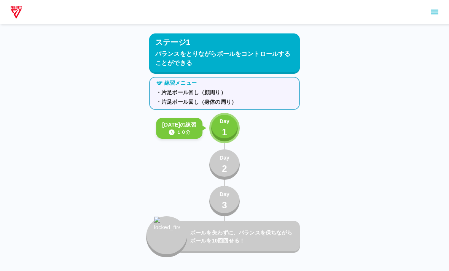
click at [227, 127] on p "1" at bounding box center [224, 132] width 5 height 14
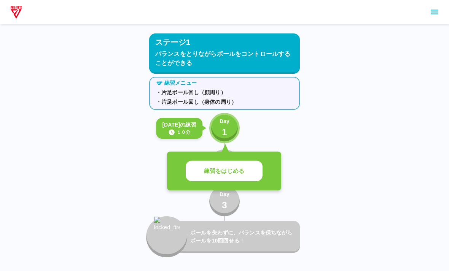
click at [218, 165] on button "練習をはじめる" at bounding box center [224, 171] width 77 height 21
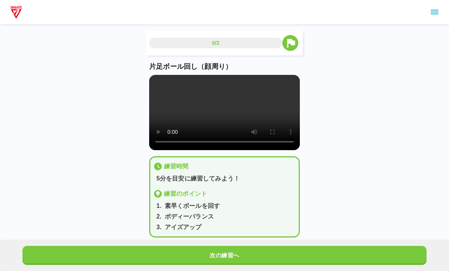
click at [225, 119] on video at bounding box center [224, 112] width 151 height 75
click at [161, 86] on video at bounding box center [224, 112] width 151 height 75
click at [152, 83] on video at bounding box center [224, 112] width 151 height 75
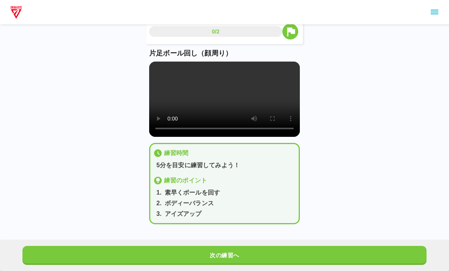
scroll to position [25, 0]
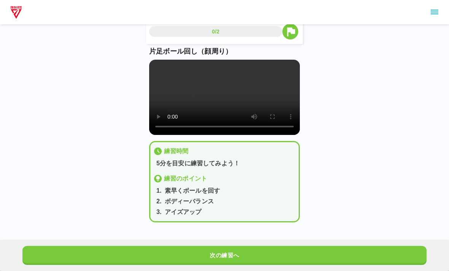
click at [244, 253] on button "次の練習へ" at bounding box center [224, 255] width 404 height 19
click at [221, 100] on video at bounding box center [224, 97] width 151 height 75
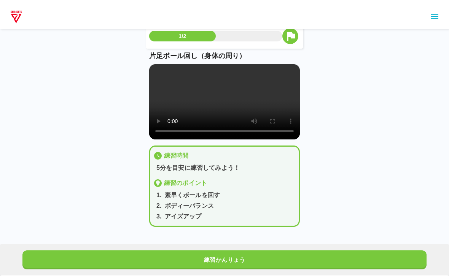
scroll to position [6, 0]
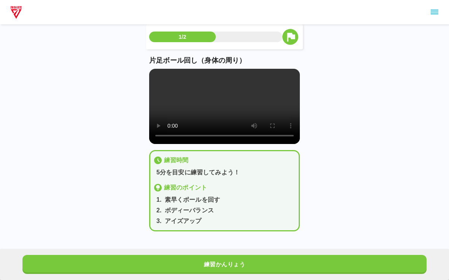
click at [156, 71] on video at bounding box center [224, 106] width 151 height 75
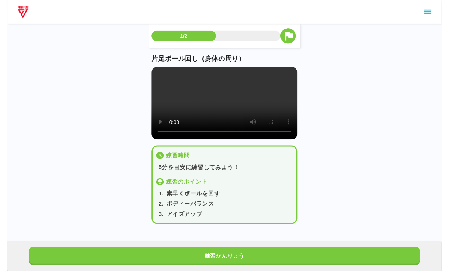
scroll to position [15, 0]
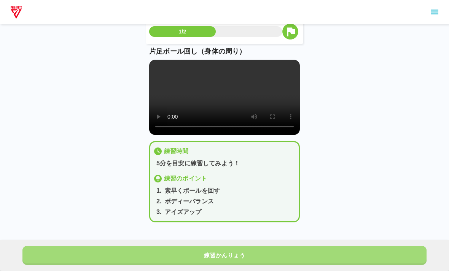
click at [222, 250] on button "練習かんりょう" at bounding box center [224, 255] width 404 height 19
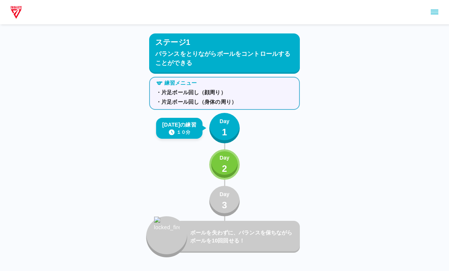
click at [227, 191] on p "Day" at bounding box center [224, 195] width 10 height 8
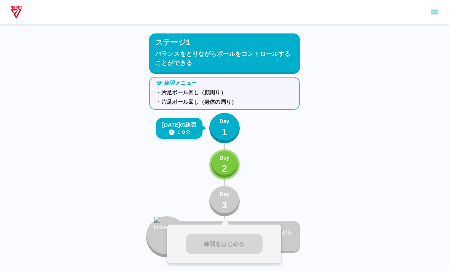
click at [247, 243] on div "練習をはじめる" at bounding box center [224, 244] width 114 height 39
click at [240, 232] on div "練習をはじめる" at bounding box center [224, 244] width 114 height 39
click at [237, 242] on div "練習をはじめる" at bounding box center [224, 244] width 114 height 39
click at [226, 161] on p "Day" at bounding box center [224, 158] width 10 height 8
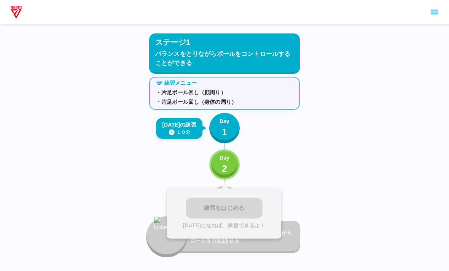
click at [243, 206] on div "練習をはじめる [DATE]になれば、練習できるよ！" at bounding box center [224, 214] width 114 height 50
click at [230, 200] on div "練習をはじめる [DATE]になれば、練習できるよ！" at bounding box center [224, 214] width 114 height 50
click at [224, 205] on div "練習をはじめる [DATE]になれば、練習できるよ！" at bounding box center [224, 214] width 114 height 50
click at [223, 205] on div "練習をはじめる [DATE]になれば、練習できるよ！" at bounding box center [224, 214] width 114 height 50
click at [262, 51] on p "バランスをとりながらボールをコントロールすることができる" at bounding box center [224, 58] width 138 height 18
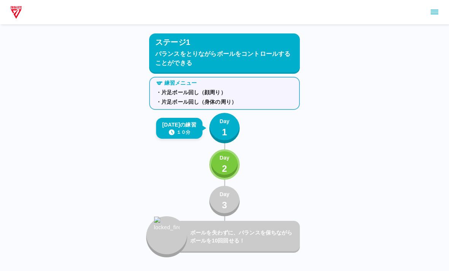
click at [235, 119] on button "Day 1" at bounding box center [224, 128] width 30 height 30
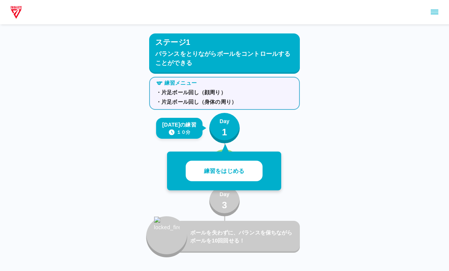
click at [259, 93] on p "・片足ボール回し（顔周り）" at bounding box center [224, 93] width 137 height 8
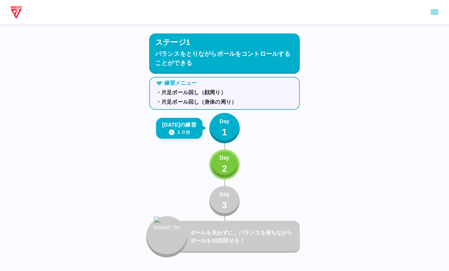
click at [240, 122] on div "練習メニュー ・片足ボール回し（顔周り） ・片足ボール回し（身体の周り） きょうの練習 １０分 Day 1 Day 2 Day 3 ボールを失わずに、バランス…" at bounding box center [224, 166] width 151 height 184
click at [232, 195] on button "Day 3" at bounding box center [224, 201] width 30 height 30
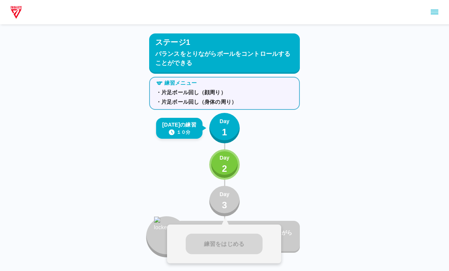
click at [241, 232] on div "練習をはじめる" at bounding box center [224, 244] width 114 height 39
click at [230, 165] on button "Day 2" at bounding box center [224, 164] width 30 height 30
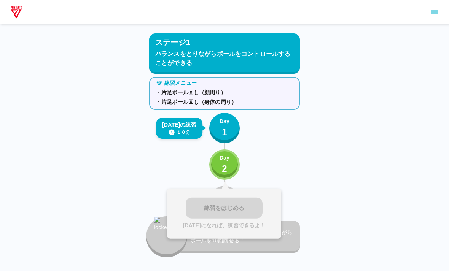
click at [221, 205] on div "練習をはじめる [DATE]になれば、練習できるよ！" at bounding box center [224, 214] width 114 height 50
click at [188, 119] on div "きょうの練習 １０分" at bounding box center [179, 128] width 46 height 21
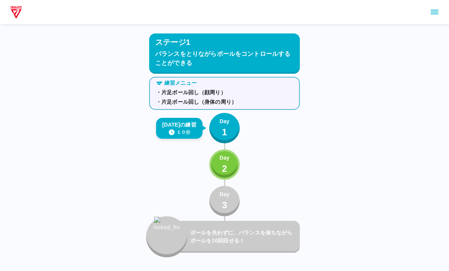
click at [149, 178] on div "練習メニュー ・片足ボール回し（顔周り） ・片足ボール回し（身体の周り） きょうの練習 １０分 Day 1 Day 2 Day 3 ボールを失わずに、バランス…" at bounding box center [224, 166] width 151 height 184
click at [219, 203] on button "Day 3" at bounding box center [224, 201] width 30 height 30
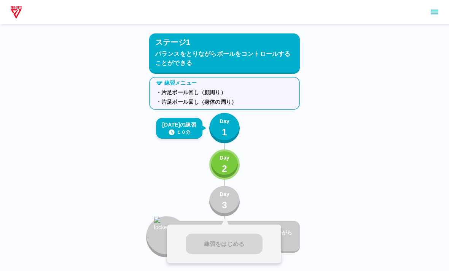
click at [226, 171] on p "2" at bounding box center [224, 169] width 5 height 14
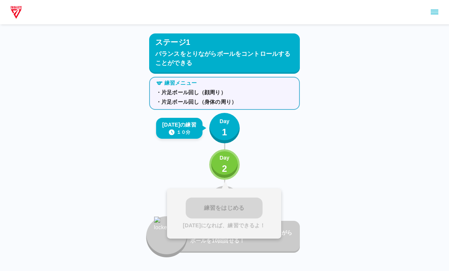
click at [226, 126] on p "1" at bounding box center [224, 132] width 5 height 14
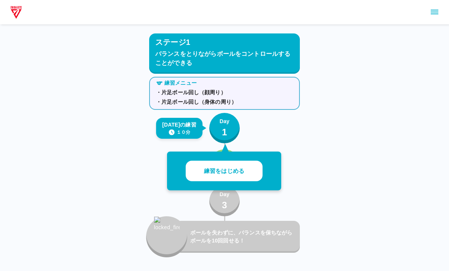
click at [179, 128] on p "[DATE]の練習" at bounding box center [179, 125] width 34 height 8
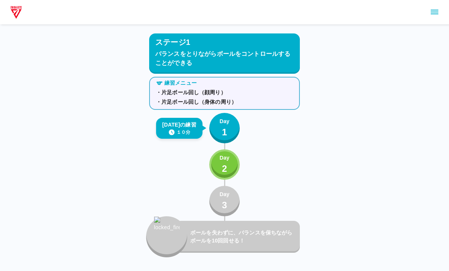
click at [215, 89] on p "・片足ボール回し（顔周り）" at bounding box center [224, 93] width 137 height 8
click at [233, 192] on button "Day 3" at bounding box center [224, 201] width 30 height 30
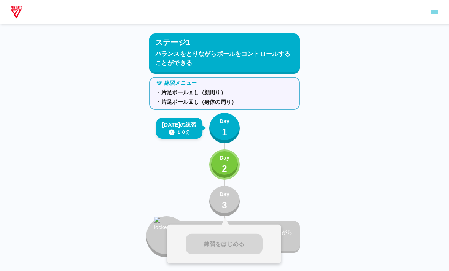
click at [228, 245] on div "練習をはじめる" at bounding box center [224, 244] width 114 height 39
click at [227, 164] on p "2" at bounding box center [224, 169] width 5 height 14
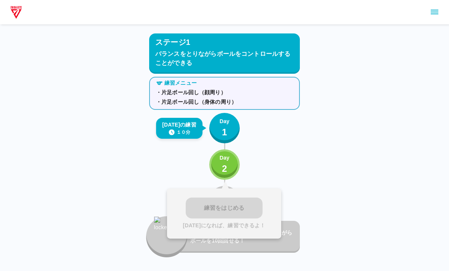
click at [226, 84] on div "練習メニュー" at bounding box center [224, 83] width 143 height 8
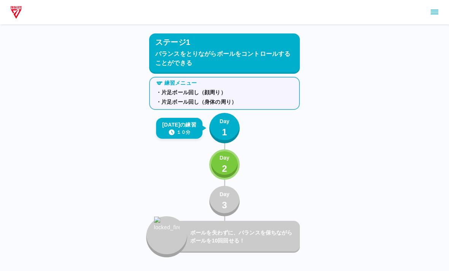
click at [432, 12] on icon "sidemenu" at bounding box center [434, 12] width 8 height 5
click at [228, 172] on div "Day 2" at bounding box center [224, 165] width 10 height 22
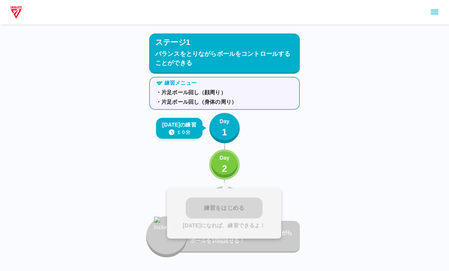
click at [231, 209] on div "練習をはじめる [DATE]になれば、練習できるよ！" at bounding box center [224, 214] width 114 height 50
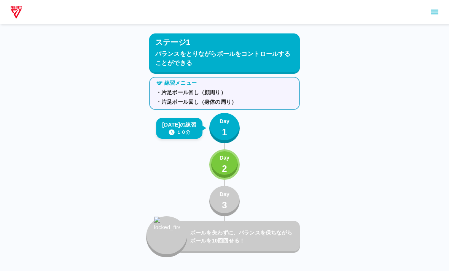
click at [214, 129] on button "Day 1" at bounding box center [224, 128] width 30 height 30
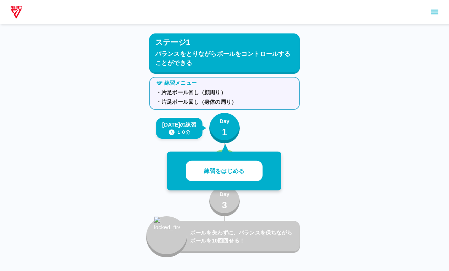
click at [236, 171] on p "練習をはじめる" at bounding box center [224, 171] width 40 height 9
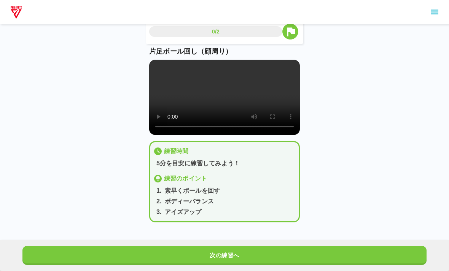
scroll to position [15, 0]
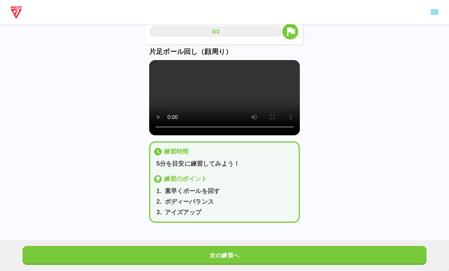
click at [208, 254] on button "次の練習へ" at bounding box center [224, 255] width 404 height 19
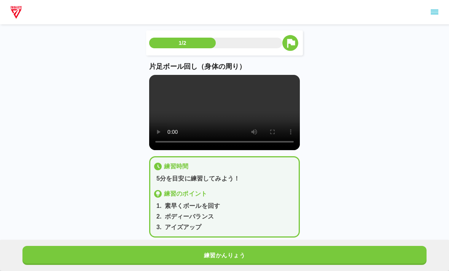
click at [225, 121] on video at bounding box center [224, 112] width 151 height 75
click at [155, 77] on video at bounding box center [224, 112] width 151 height 75
click at [231, 116] on video at bounding box center [224, 112] width 151 height 75
click at [220, 113] on video at bounding box center [224, 112] width 151 height 75
click at [216, 106] on video at bounding box center [224, 112] width 151 height 75
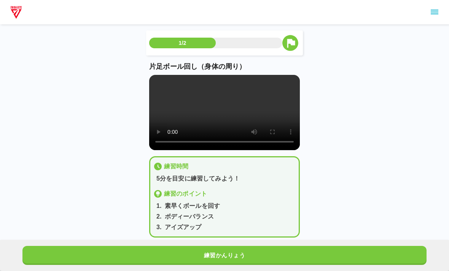
click at [200, 114] on video at bounding box center [224, 112] width 151 height 75
click at [223, 108] on video at bounding box center [224, 112] width 151 height 75
click at [230, 116] on video at bounding box center [224, 112] width 151 height 75
click at [230, 115] on video at bounding box center [224, 112] width 151 height 75
click at [226, 117] on video at bounding box center [224, 112] width 151 height 75
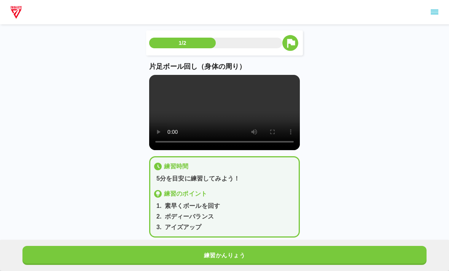
click at [220, 117] on video at bounding box center [224, 112] width 151 height 75
click at [225, 114] on video at bounding box center [224, 112] width 151 height 75
click at [224, 114] on video at bounding box center [224, 112] width 151 height 75
click at [222, 114] on video at bounding box center [224, 112] width 151 height 75
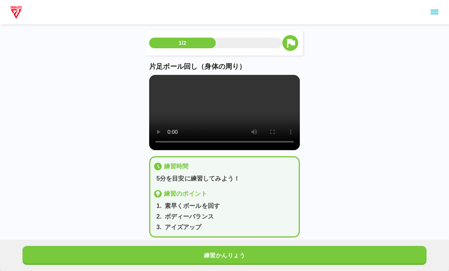
click at [222, 110] on video at bounding box center [224, 112] width 151 height 75
click at [221, 110] on video at bounding box center [224, 112] width 151 height 75
click at [155, 79] on video at bounding box center [224, 112] width 151 height 75
click at [154, 75] on video at bounding box center [224, 112] width 151 height 75
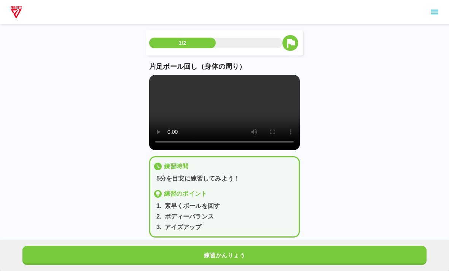
click at [154, 76] on video at bounding box center [224, 112] width 151 height 75
click at [156, 82] on video at bounding box center [224, 112] width 151 height 75
click at [222, 116] on video at bounding box center [224, 112] width 151 height 75
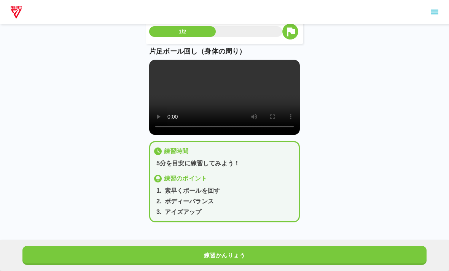
click at [147, 62] on main "1/2 片足ボール回し（身体の周り） 練習時間 5分を目安に練習してみよう！ 練習のポイント 1 . 素早くボールを回す 2 . ボディーバランス 3 . ア…" at bounding box center [224, 124] width 169 height 219
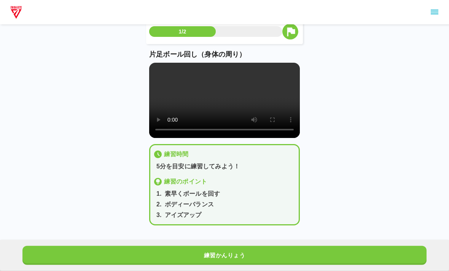
scroll to position [21, 0]
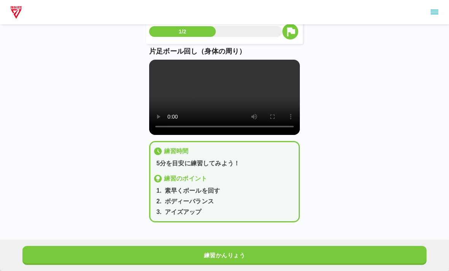
click at [214, 250] on button "練習かんりょう" at bounding box center [224, 255] width 404 height 19
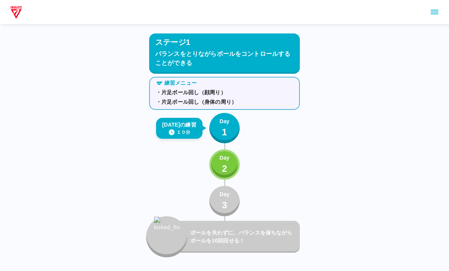
click at [225, 168] on p "2" at bounding box center [224, 169] width 5 height 14
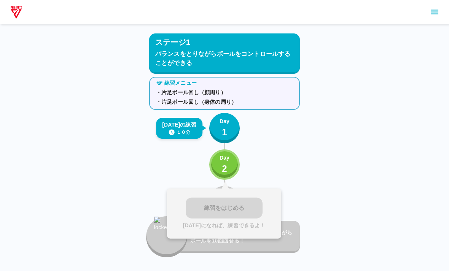
click at [215, 134] on button "Day 1" at bounding box center [224, 128] width 30 height 30
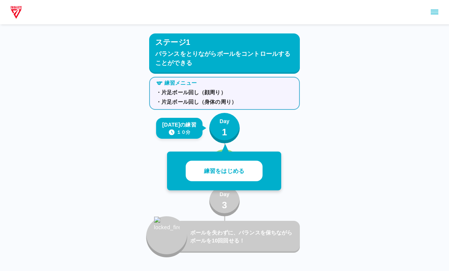
click at [226, 124] on p "Day" at bounding box center [224, 121] width 10 height 8
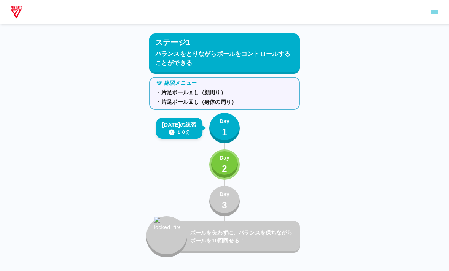
click at [230, 124] on button "Day 1" at bounding box center [224, 128] width 30 height 30
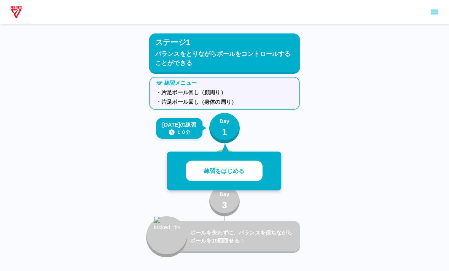
click at [246, 171] on button "練習をはじめる" at bounding box center [224, 171] width 77 height 21
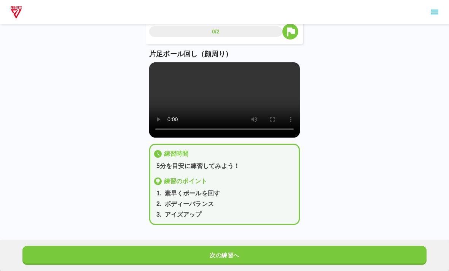
scroll to position [14, 0]
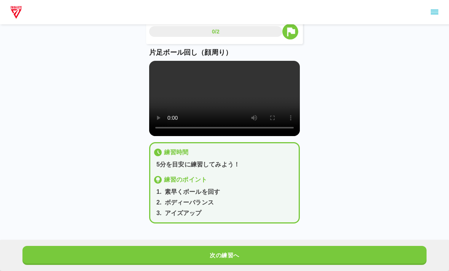
click at [304, 248] on button "次の練習へ" at bounding box center [224, 255] width 404 height 19
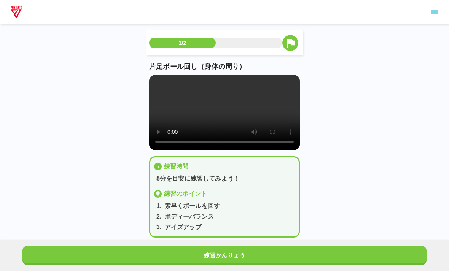
click at [329, 263] on button "練習かんりょう" at bounding box center [224, 255] width 404 height 19
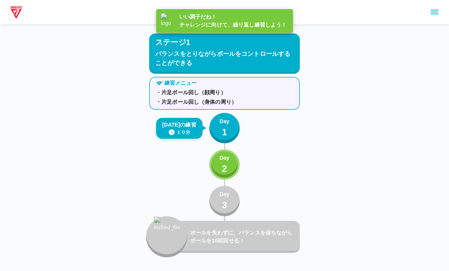
click at [225, 163] on p "2" at bounding box center [224, 169] width 5 height 14
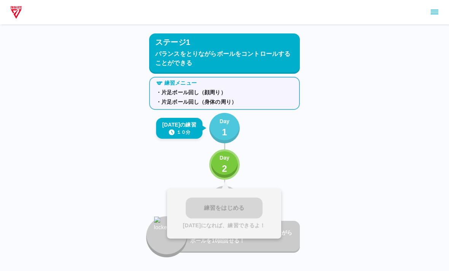
click at [227, 123] on p "Day" at bounding box center [224, 121] width 10 height 8
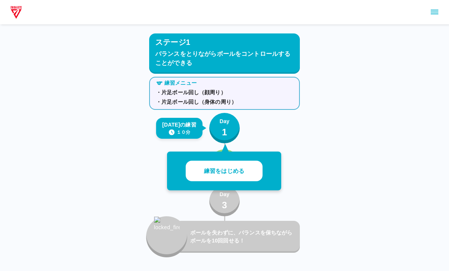
click at [236, 173] on p "練習をはじめる" at bounding box center [224, 171] width 40 height 9
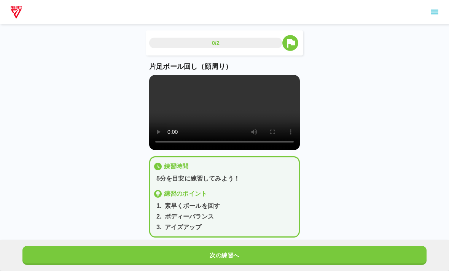
click at [225, 117] on video at bounding box center [224, 112] width 151 height 75
click at [337, 116] on div "0/2 片足ボール回し（顔周り） 練習時間 5分を目安に練習してみよう！ 練習のポイント 1 . 素早くボールを回す 2 . ボディーバランス 3 . アイズ…" at bounding box center [224, 125] width 449 height 250
click at [154, 76] on video at bounding box center [224, 112] width 151 height 75
click at [268, 109] on video at bounding box center [224, 112] width 151 height 75
click at [224, 112] on video at bounding box center [224, 112] width 151 height 75
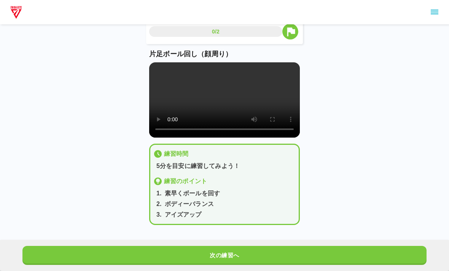
scroll to position [13, 0]
click at [165, 264] on button "次の練習へ" at bounding box center [224, 255] width 404 height 19
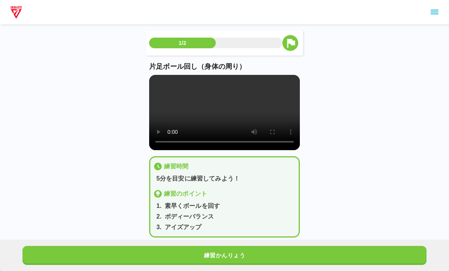
click at [160, 264] on button "練習かんりょう" at bounding box center [224, 255] width 404 height 19
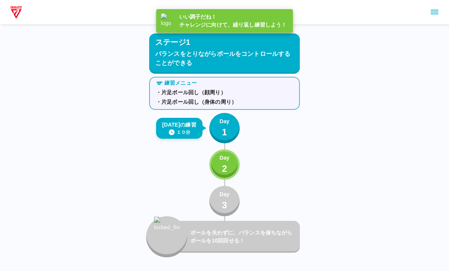
click at [188, 133] on p "１０分" at bounding box center [183, 132] width 14 height 7
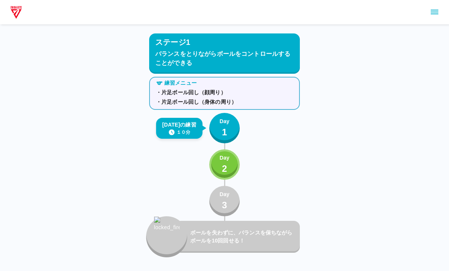
click at [226, 131] on p "1" at bounding box center [224, 132] width 5 height 14
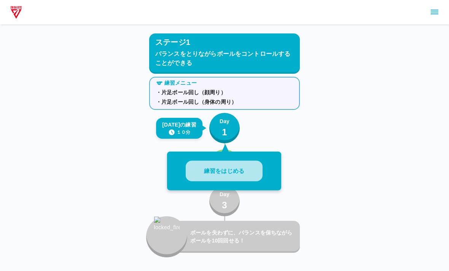
click at [230, 165] on button "練習をはじめる" at bounding box center [224, 171] width 77 height 21
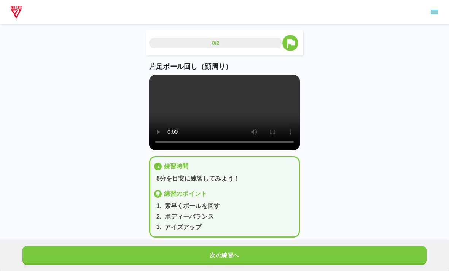
click at [230, 119] on video at bounding box center [224, 112] width 151 height 75
click at [303, 159] on main "0/2 片足ボール回し（顔周り） 練習時間 5分を目安に練習してみよう！ 練習のポイント 1 . 素早くボールを回す 2 . ボディーバランス 3 . アイズ…" at bounding box center [224, 139] width 169 height 219
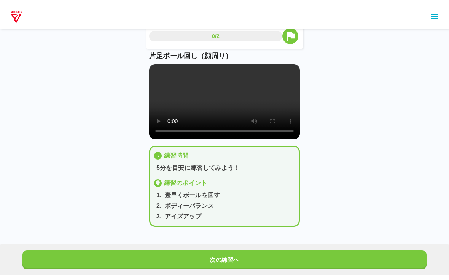
scroll to position [16, 0]
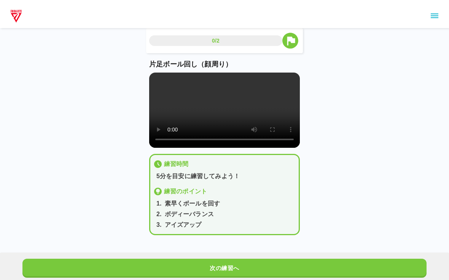
click at [157, 74] on video at bounding box center [224, 106] width 151 height 75
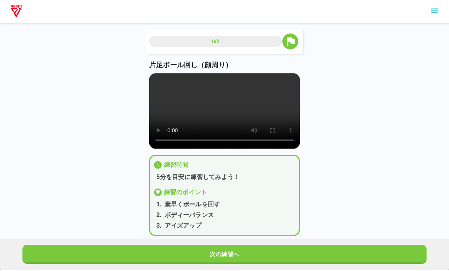
scroll to position [0, 0]
